Goal: Information Seeking & Learning: Learn about a topic

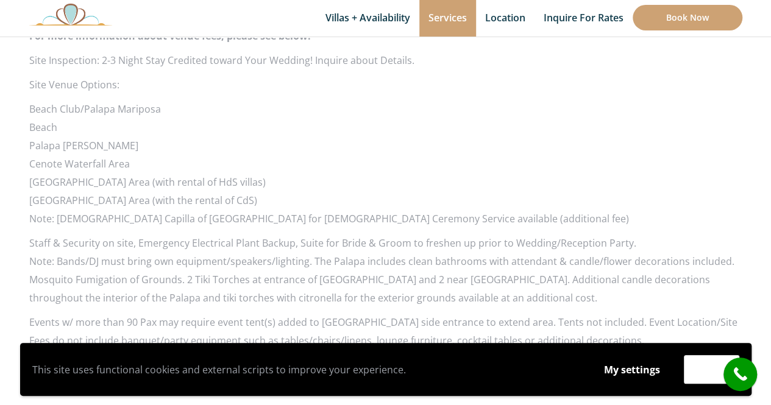
scroll to position [1262, 0]
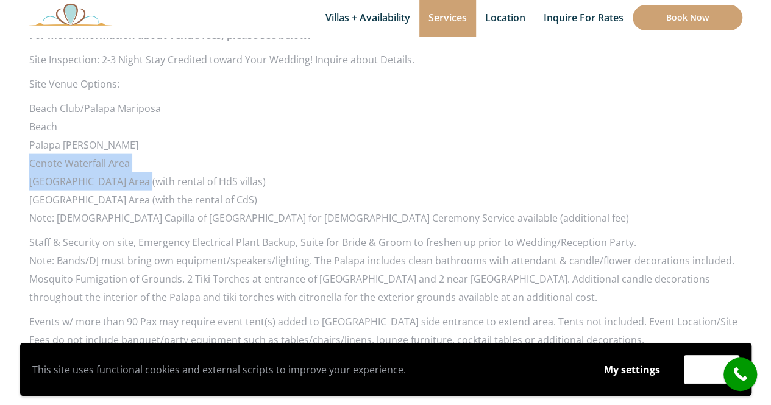
drag, startPoint x: 31, startPoint y: 143, endPoint x: 141, endPoint y: 155, distance: 110.4
click at [141, 155] on ul "Beach Club/Palapa Mariposa Beach Palapa Papa Jack Cenote Waterfall Area Haciend…" at bounding box center [385, 154] width 713 height 110
click at [83, 154] on li "Cenote Waterfall Area" at bounding box center [385, 163] width 713 height 18
drag, startPoint x: 29, startPoint y: 142, endPoint x: 132, endPoint y: 150, distance: 102.7
click at [132, 154] on li "Cenote Waterfall Area" at bounding box center [385, 163] width 713 height 18
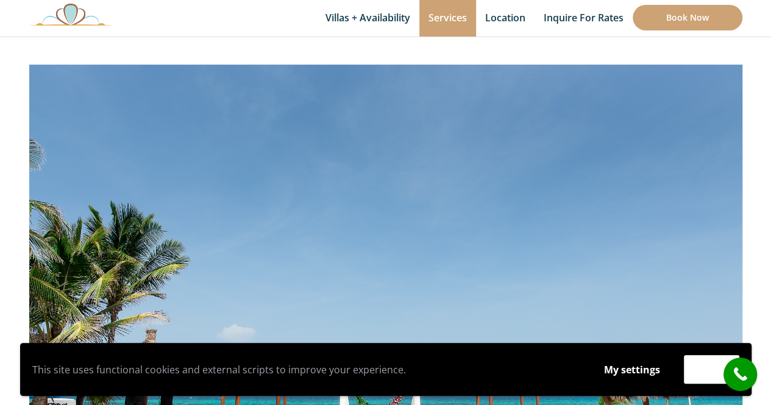
scroll to position [224, 0]
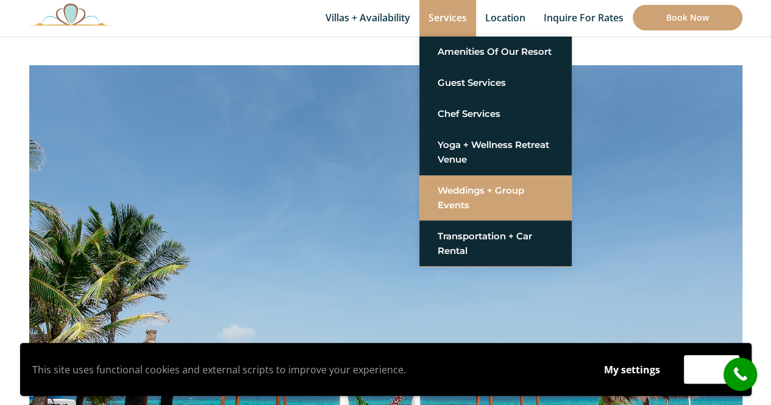
click at [438, 195] on link "Weddings + Group Events" at bounding box center [496, 198] width 116 height 37
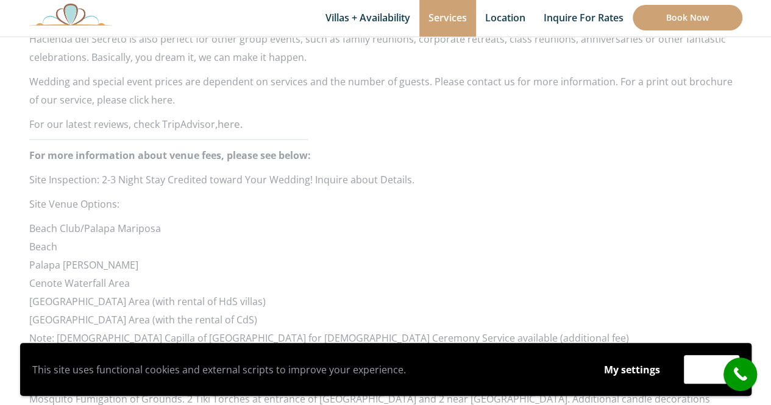
scroll to position [1124, 0]
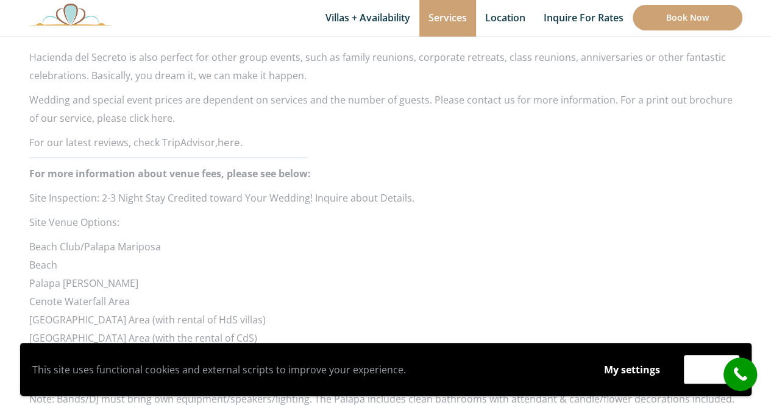
click at [34, 166] on strong "For more information about venue fees, please see below:" at bounding box center [170, 172] width 282 height 13
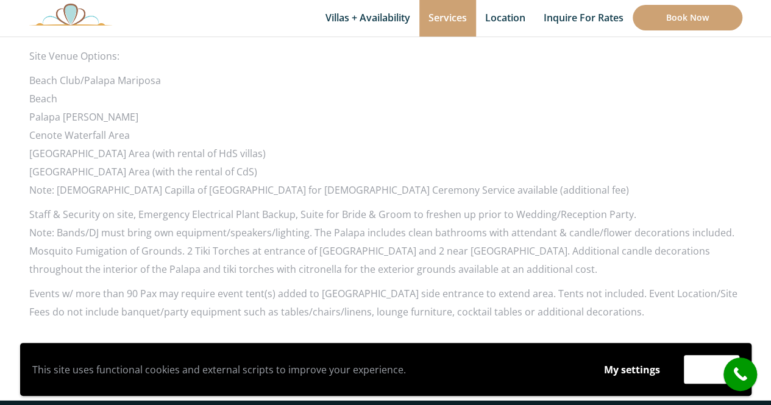
scroll to position [1290, 0]
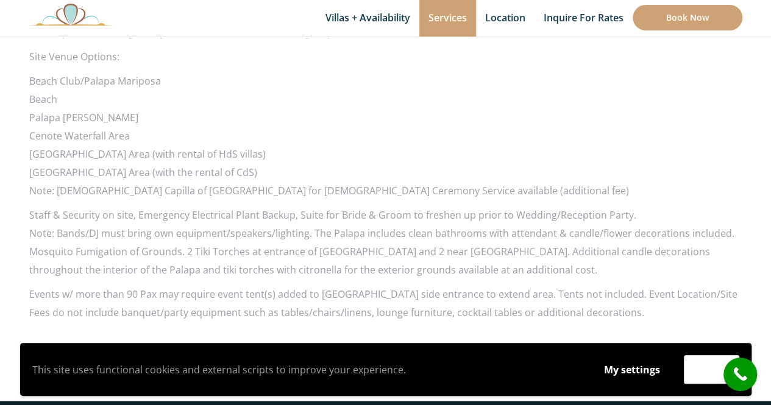
copy li "[GEOGRAPHIC_DATA] Area (with rental of HdS villas)"
drag, startPoint x: 29, startPoint y: 152, endPoint x: 274, endPoint y: 159, distance: 244.6
click at [274, 163] on li "[GEOGRAPHIC_DATA] Area (with the rental of CdS)" at bounding box center [385, 172] width 713 height 18
copy li "[GEOGRAPHIC_DATA] Area (with the rental of CdS)"
